Goal: Information Seeking & Learning: Learn about a topic

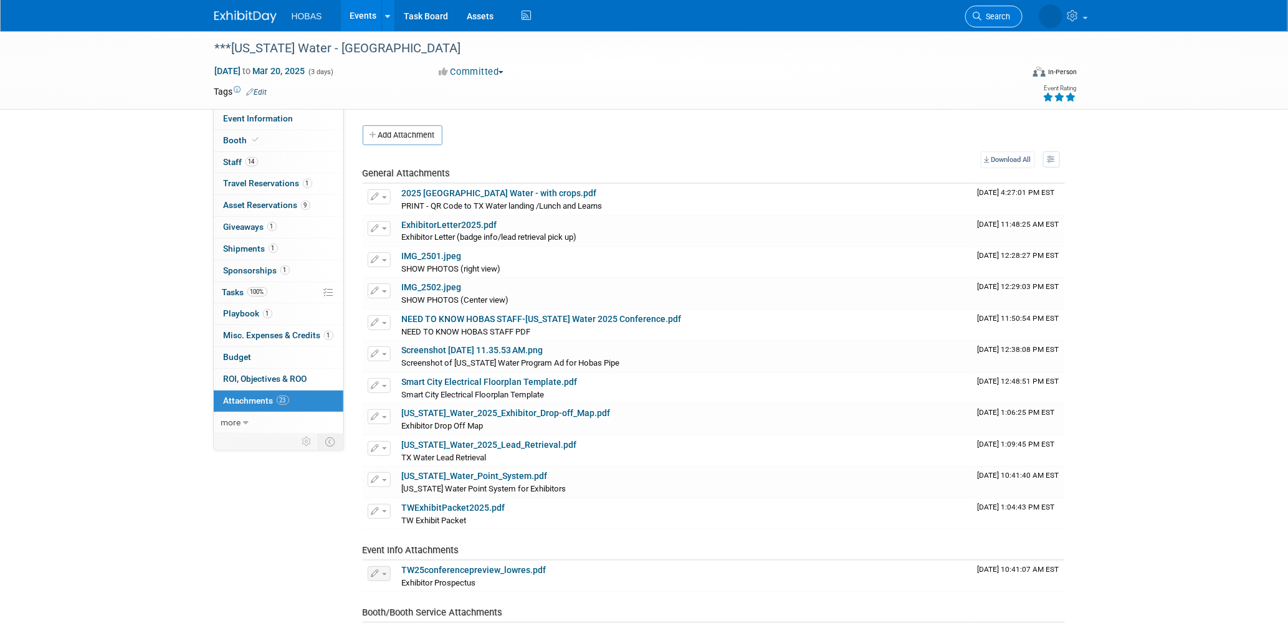
click at [984, 17] on span "Search" at bounding box center [996, 16] width 29 height 9
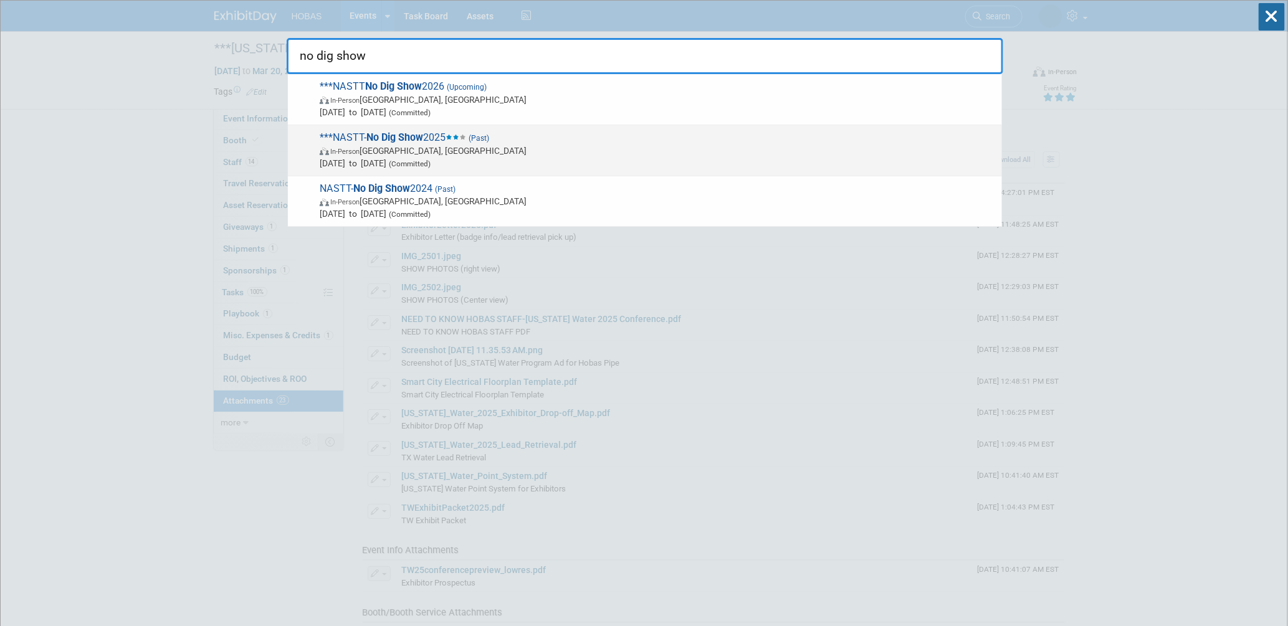
type input "no dig show"
click at [433, 133] on span "***NASTT- No Dig Show 2025 (Past) In-Person Denver, CO Mar 30, 2025 to Apr 3, 2…" at bounding box center [656, 151] width 680 height 38
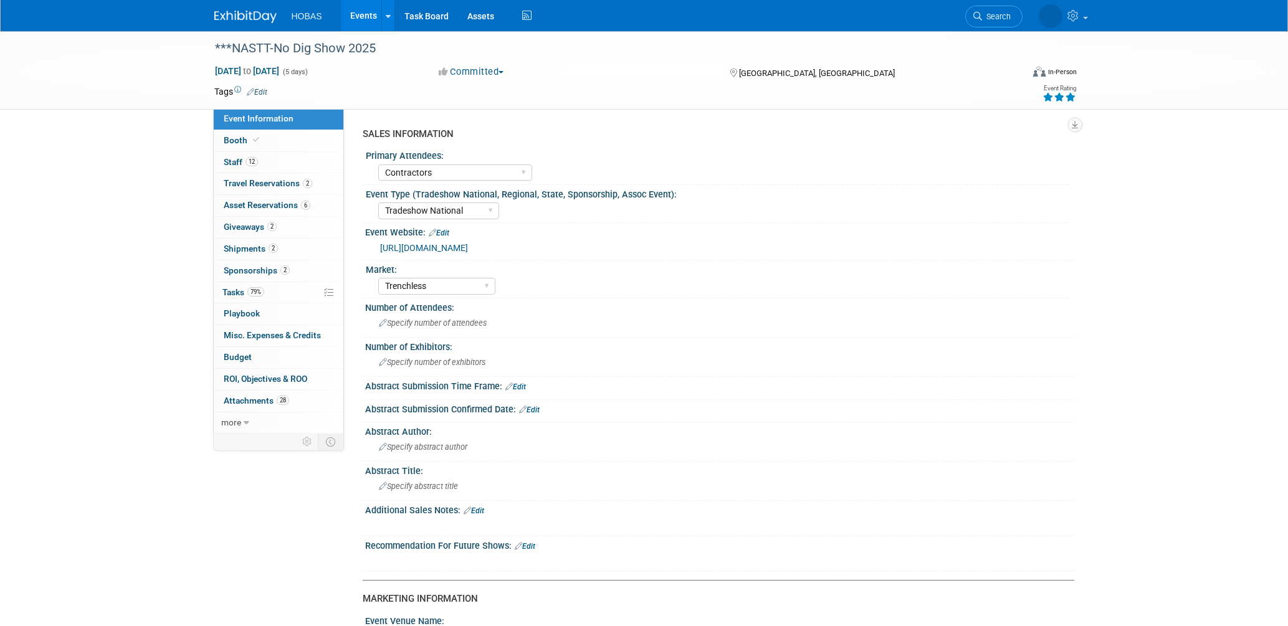
select select "Contractors"
select select "Tradeshow National"
select select "Trenchless"
click at [248, 159] on span "12" at bounding box center [252, 161] width 12 height 9
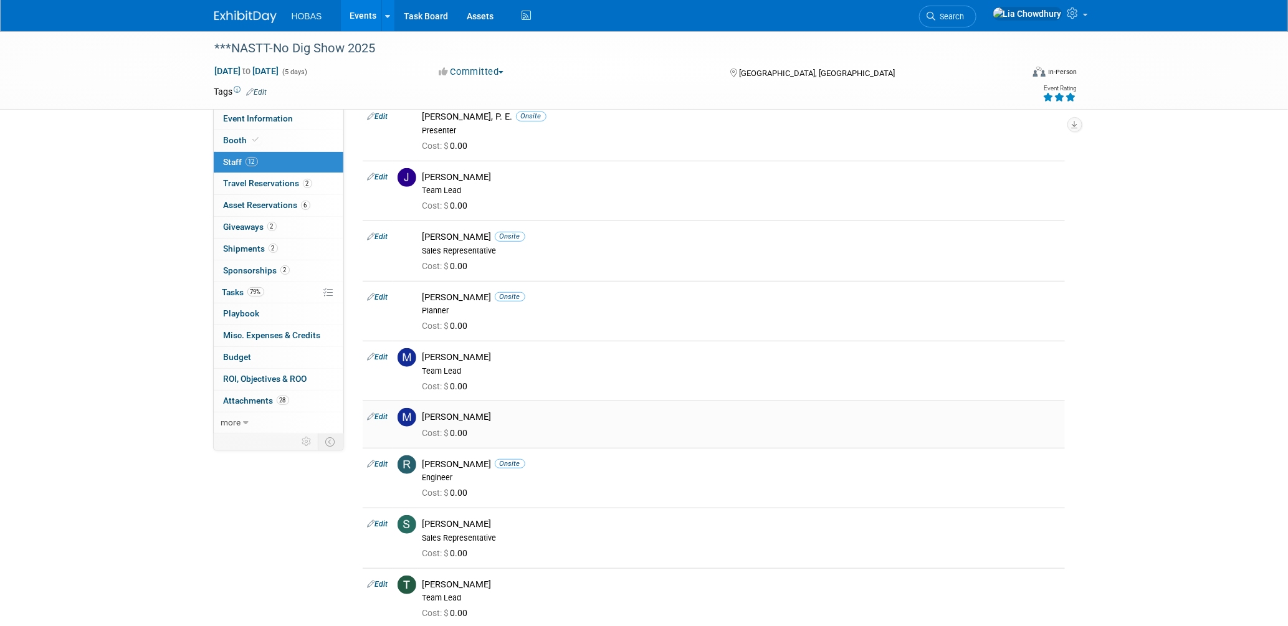
scroll to position [346, 0]
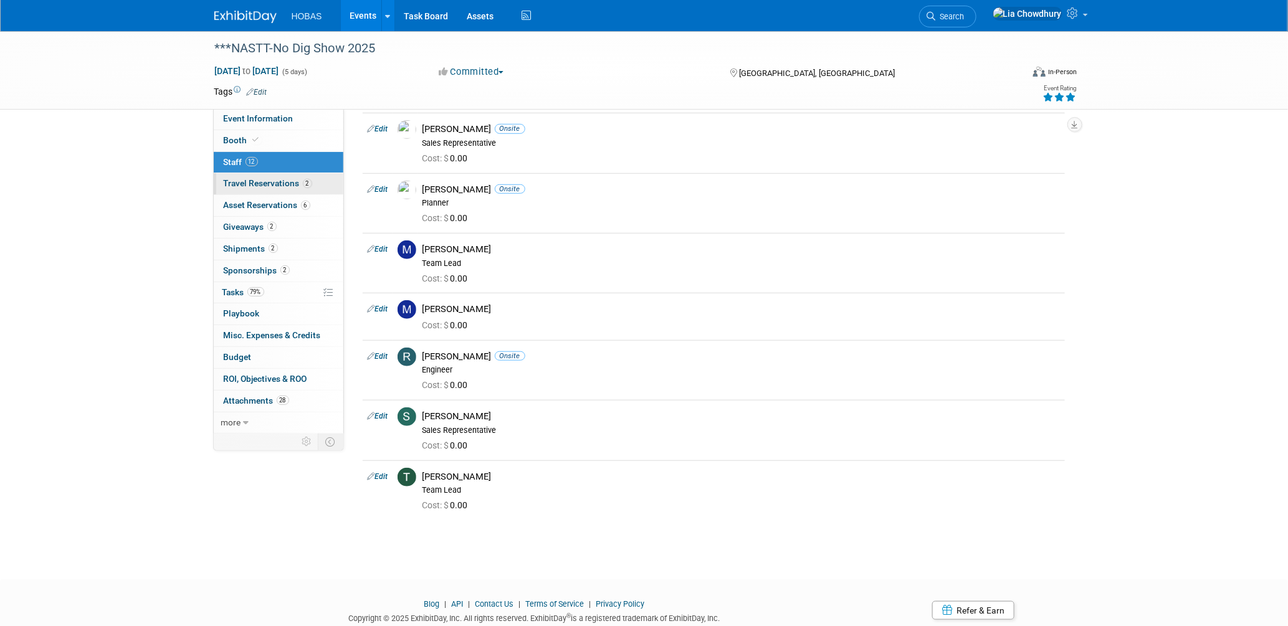
click at [274, 188] on span "Travel Reservations 2" at bounding box center [268, 183] width 89 height 10
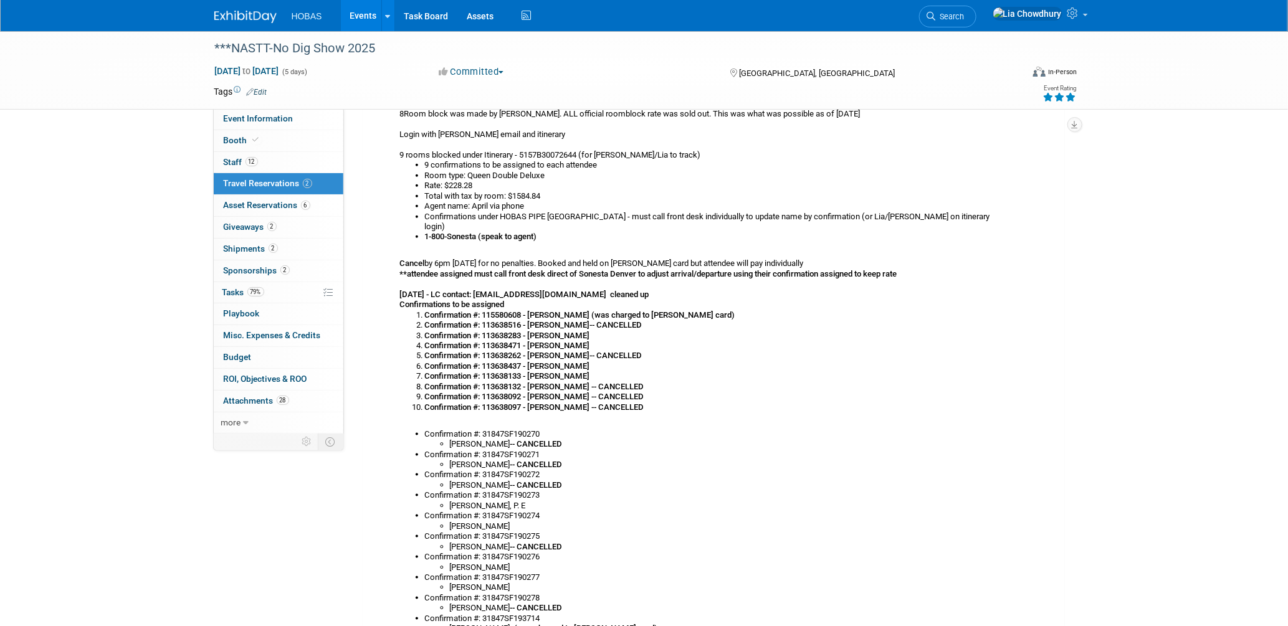
scroll to position [623, 0]
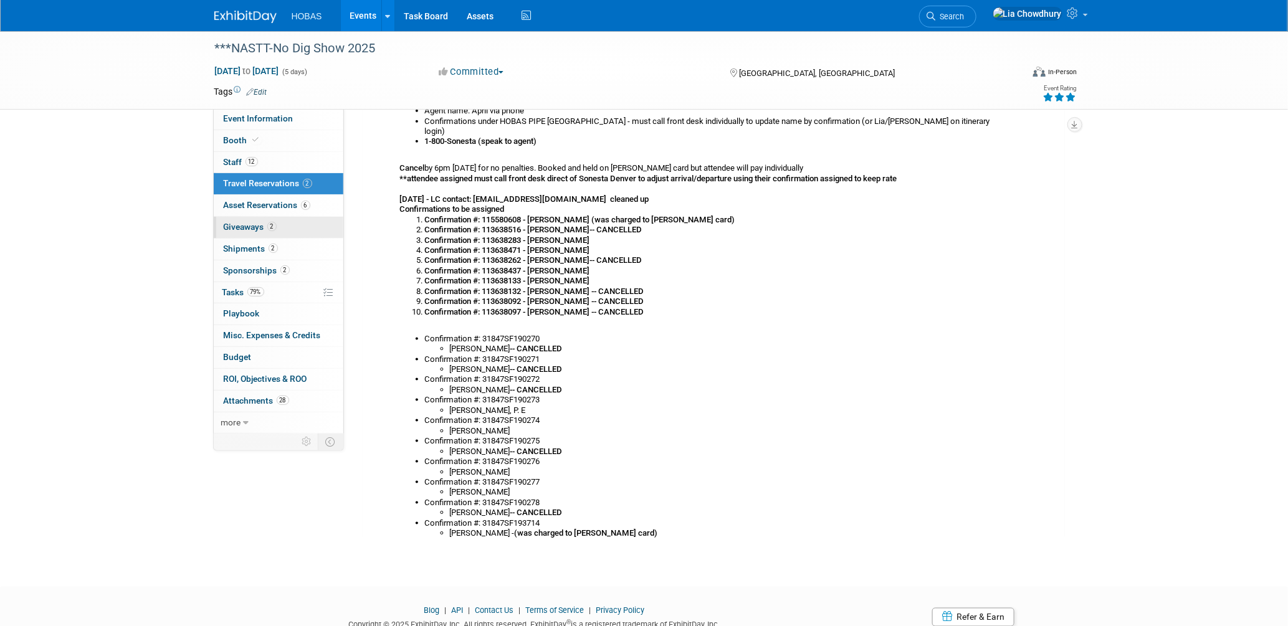
click at [273, 218] on link "2 Giveaways 2" at bounding box center [279, 227] width 130 height 21
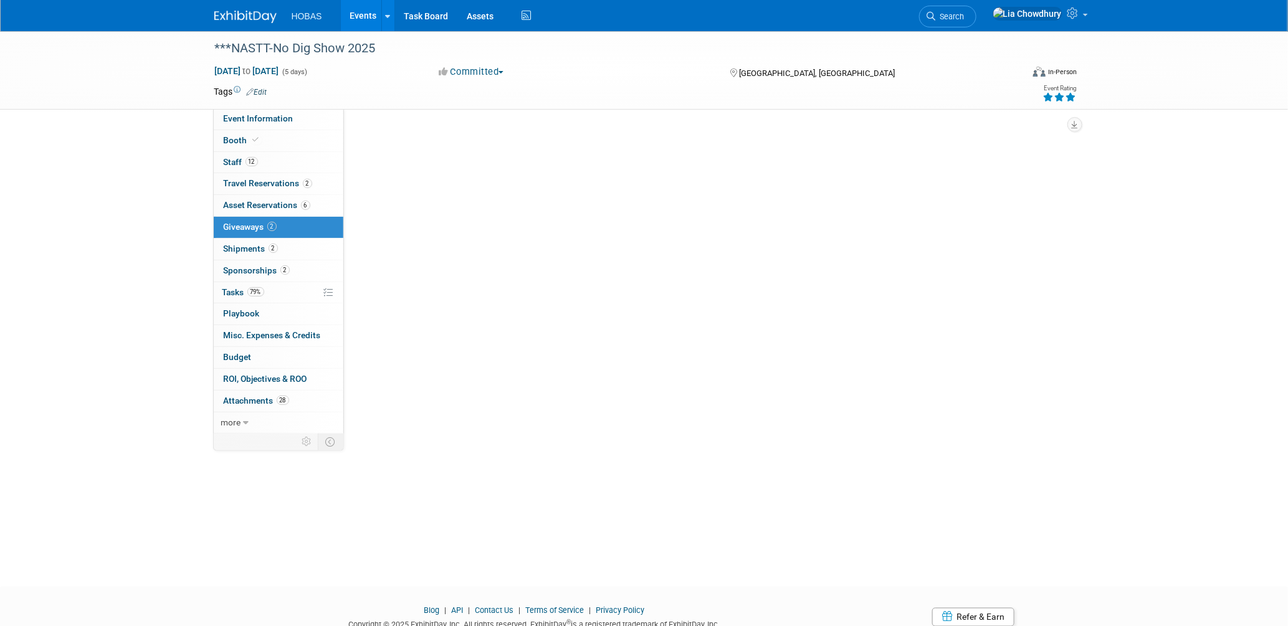
scroll to position [0, 0]
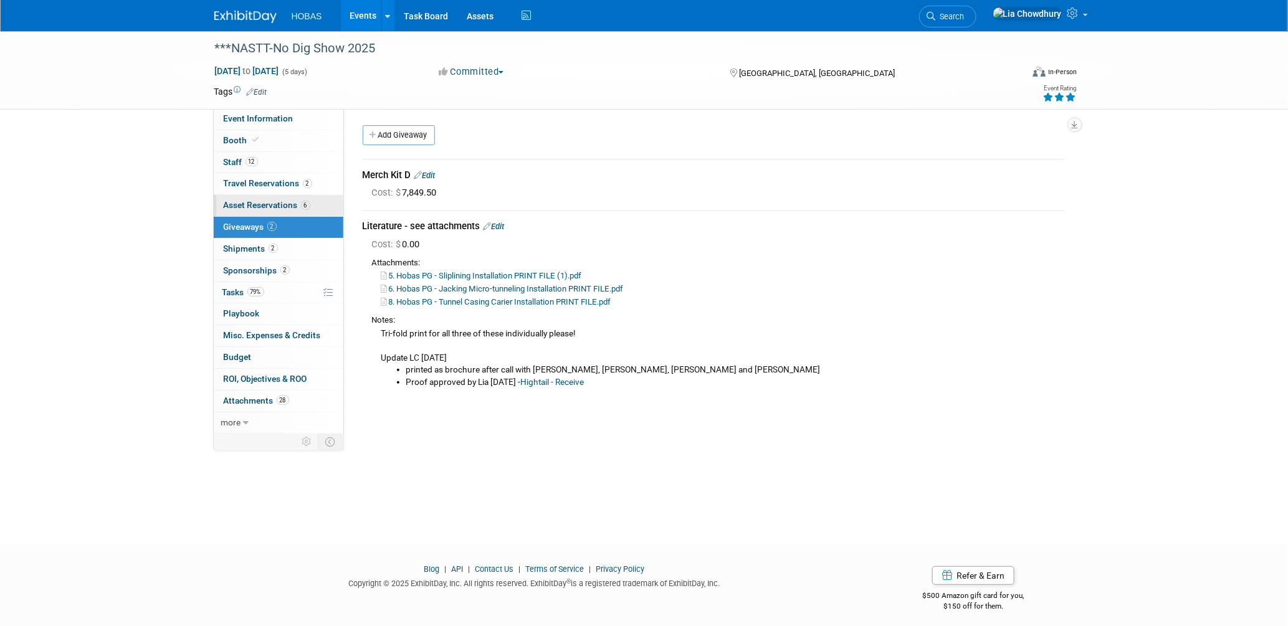
click at [273, 212] on link "6 Asset Reservations 6" at bounding box center [279, 205] width 130 height 21
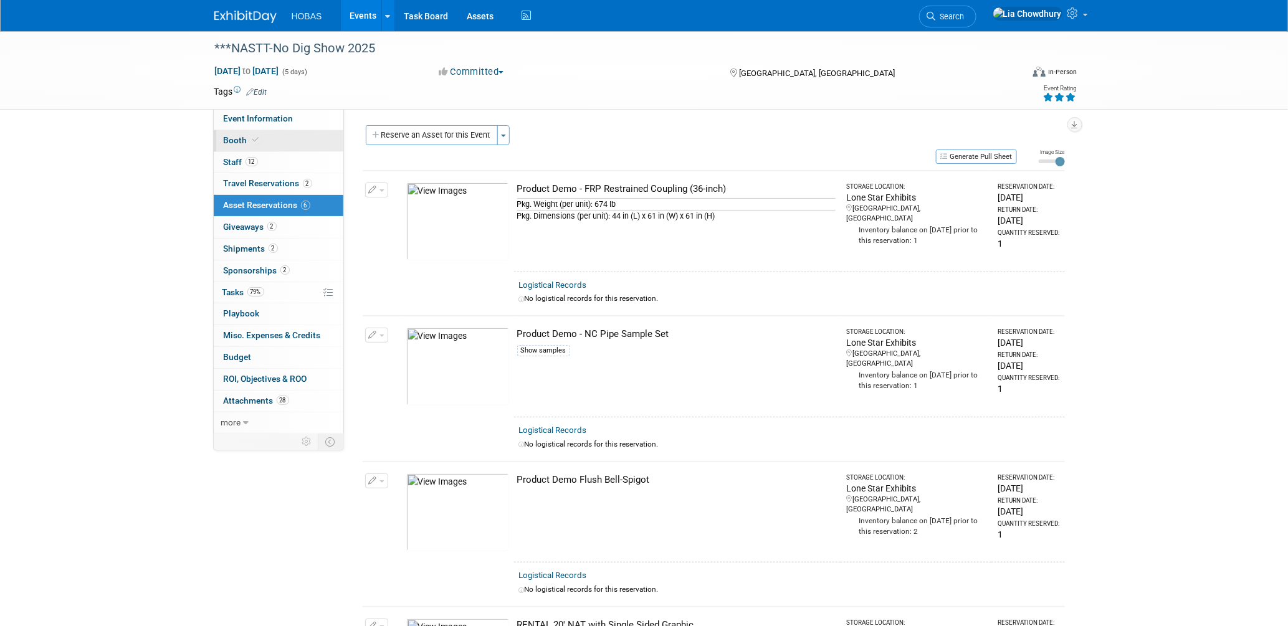
click at [247, 144] on span "Booth" at bounding box center [243, 140] width 38 height 10
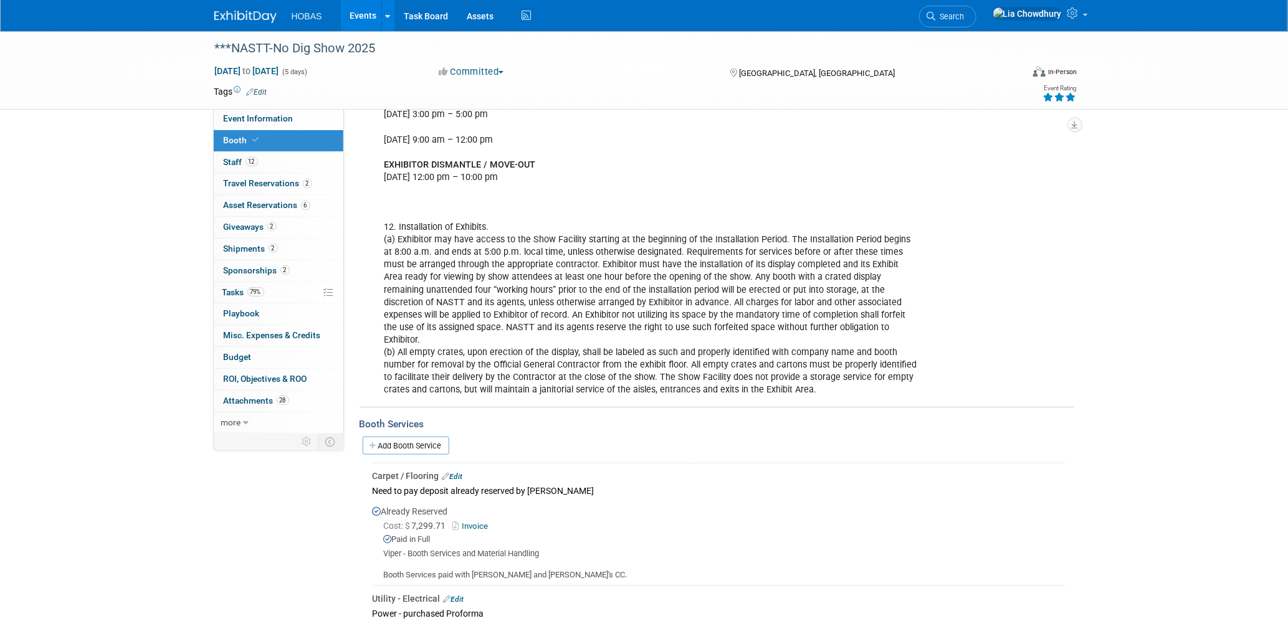
scroll to position [693, 0]
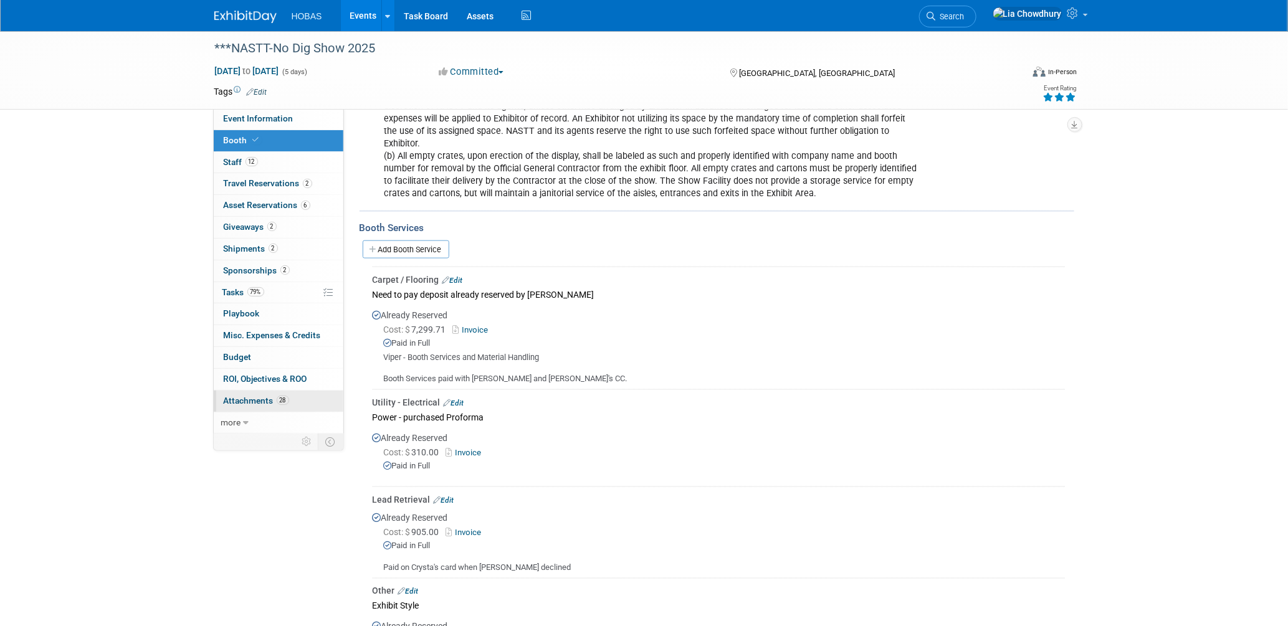
click at [255, 406] on span "Attachments 28" at bounding box center [256, 401] width 65 height 10
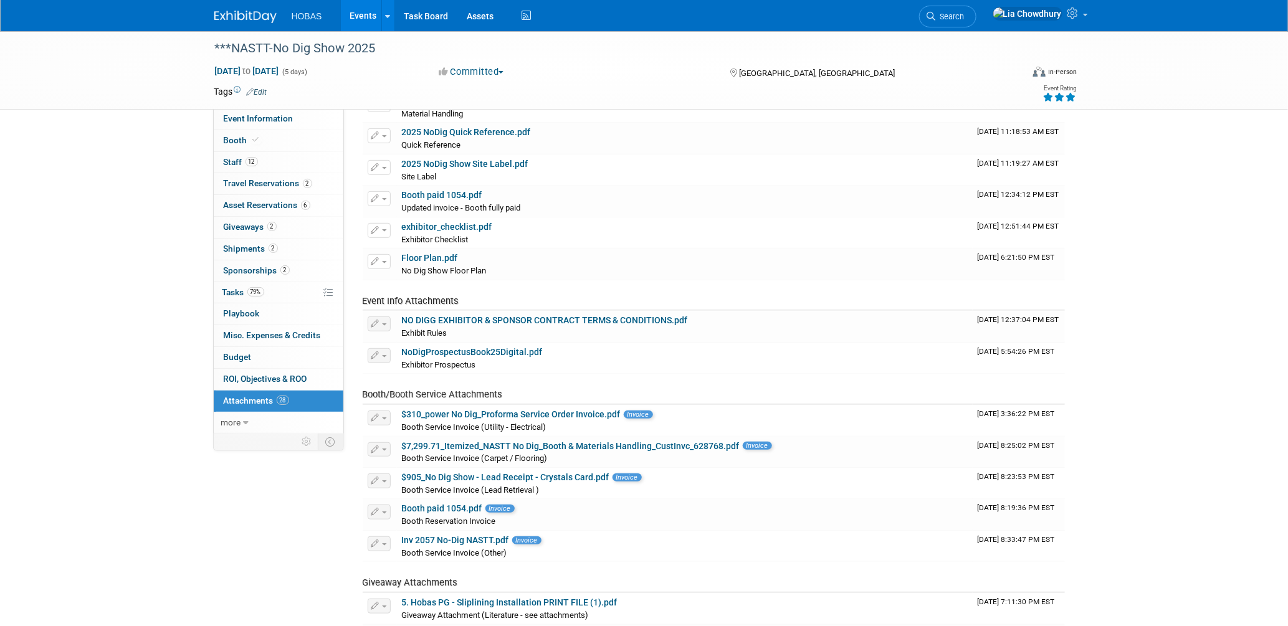
scroll to position [346, 0]
